Goal: Find specific page/section: Find specific page/section

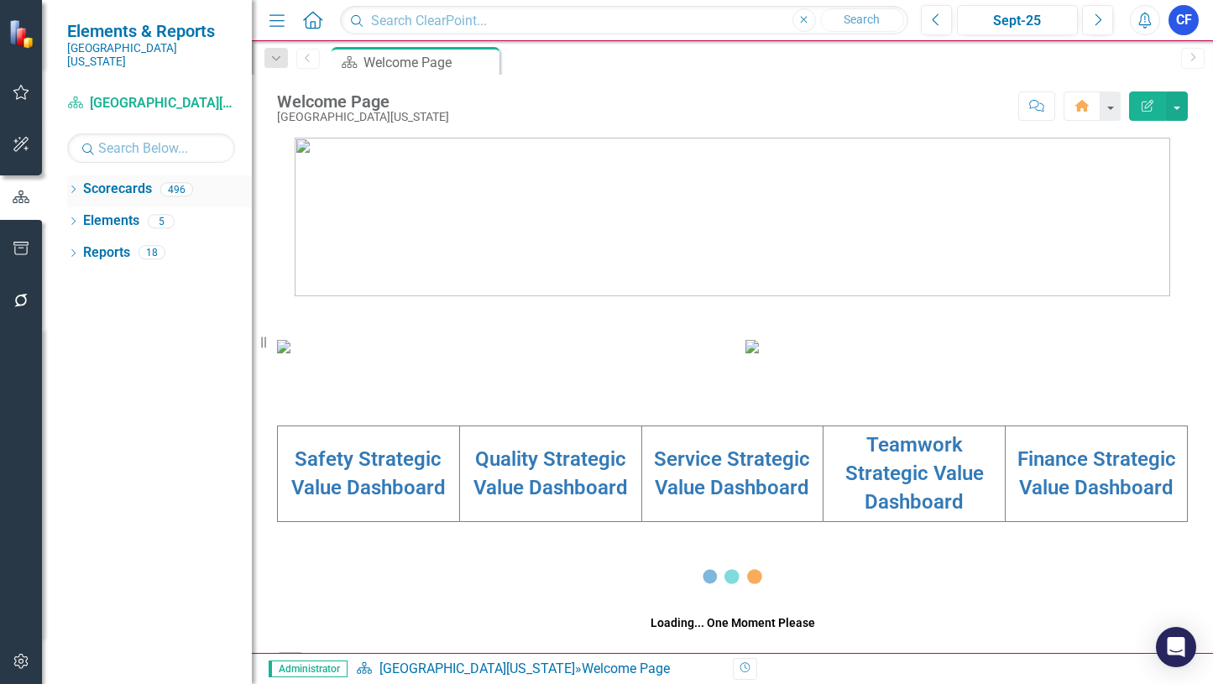
click at [72, 186] on icon "Dropdown" at bounding box center [73, 190] width 12 height 9
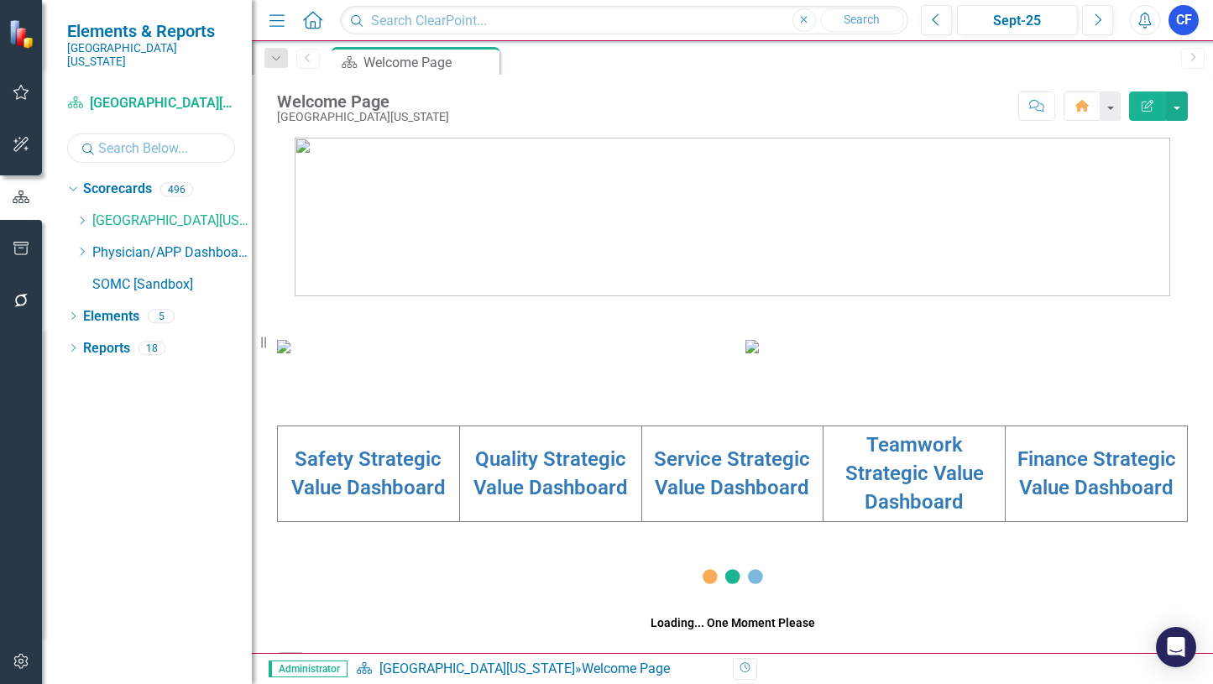
click at [100, 133] on input "text" at bounding box center [151, 147] width 168 height 29
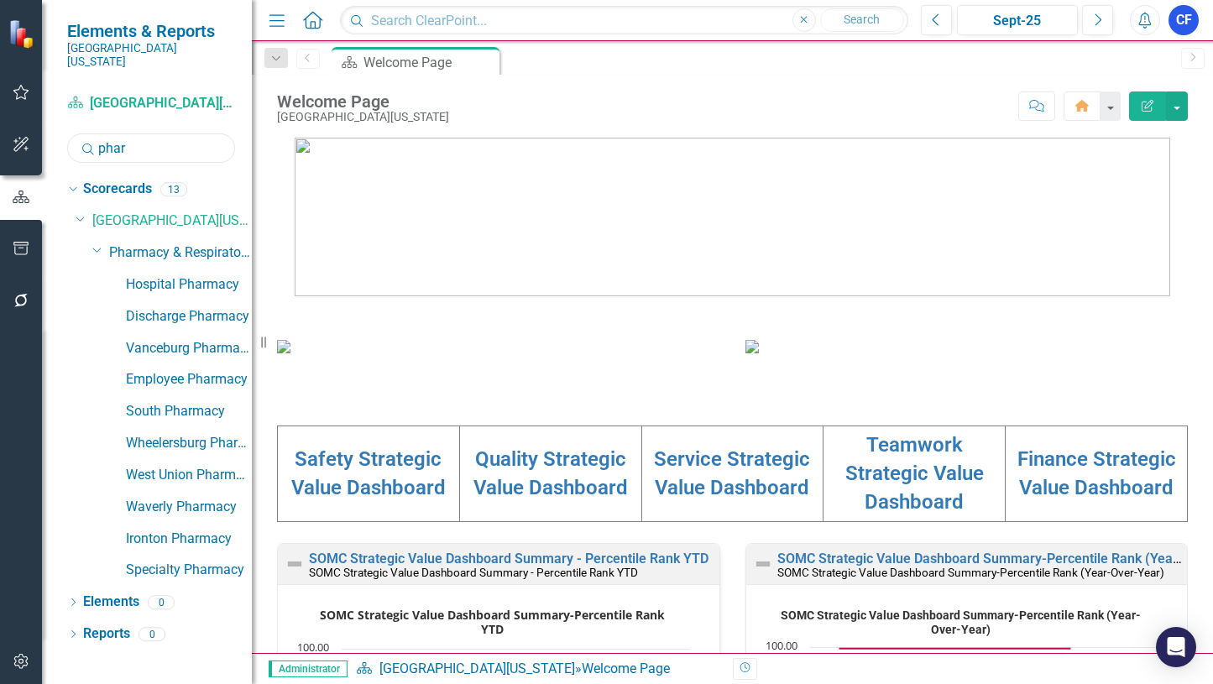
drag, startPoint x: 141, startPoint y: 132, endPoint x: 98, endPoint y: 135, distance: 42.9
click at [98, 133] on input "phar" at bounding box center [151, 147] width 168 height 29
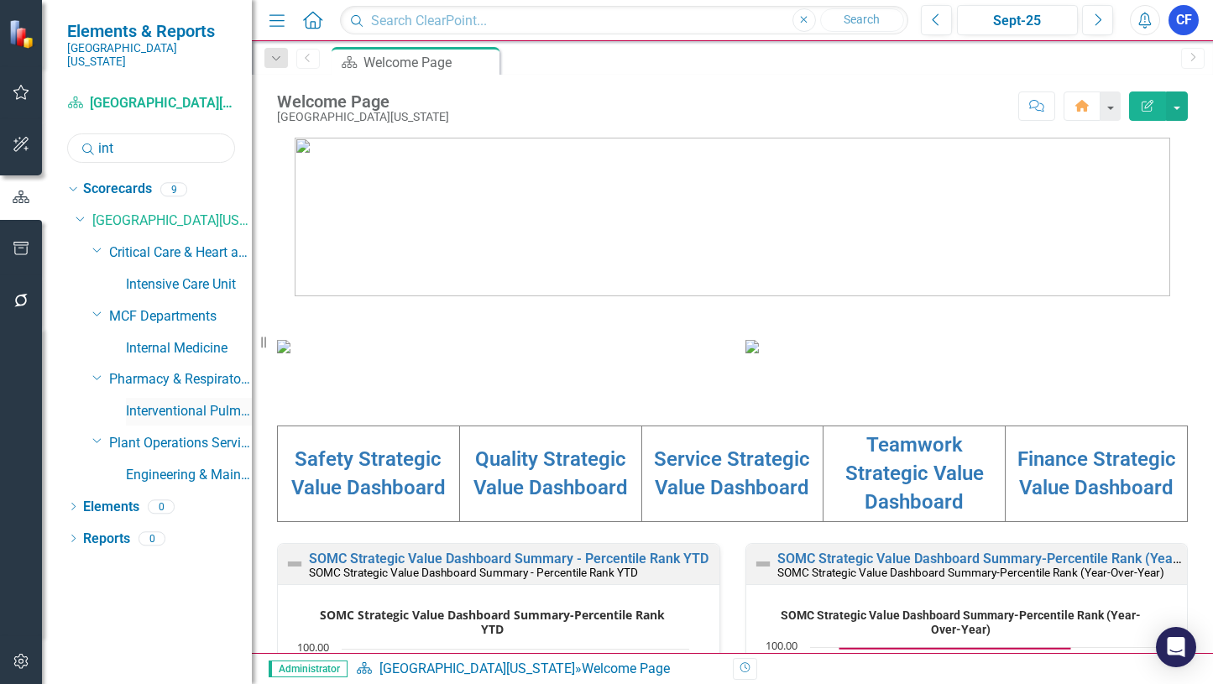
type input "int"
click at [202, 402] on link "Interventional Pulmonary Diagnostics" at bounding box center [189, 411] width 126 height 19
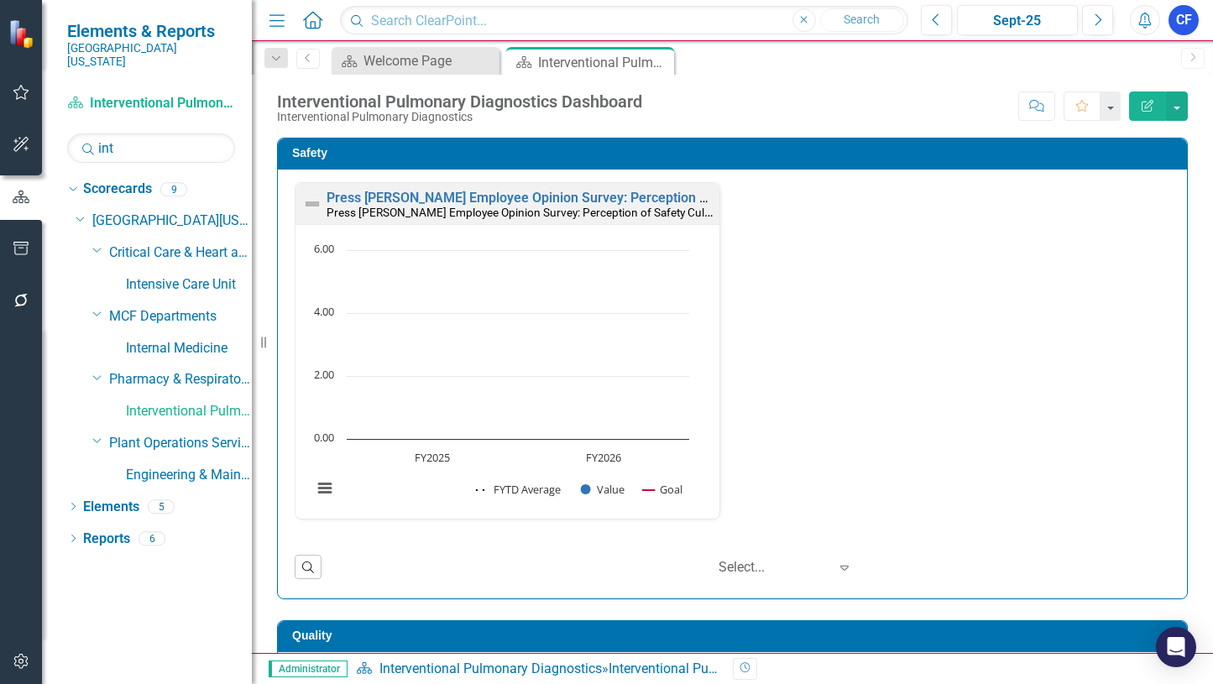
drag, startPoint x: 662, startPoint y: 60, endPoint x: 604, endPoint y: 3, distance: 80.7
click at [0, 0] on icon "Close" at bounding box center [0, 0] width 0 height 0
